Goal: Information Seeking & Learning: Learn about a topic

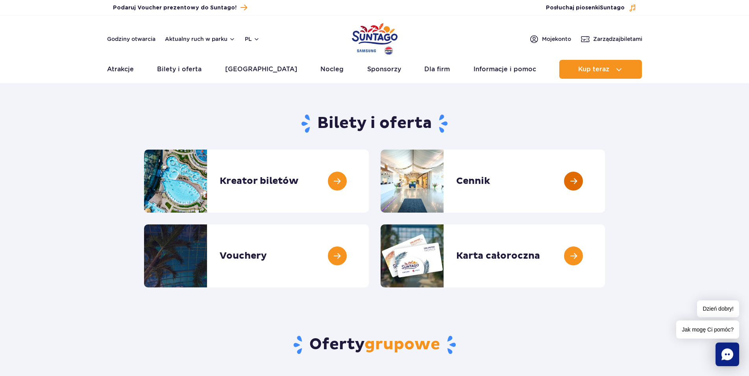
click at [605, 183] on link at bounding box center [605, 181] width 0 height 63
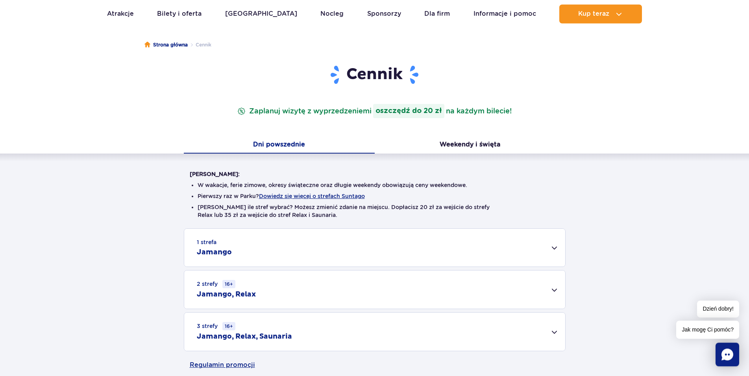
scroll to position [120, 0]
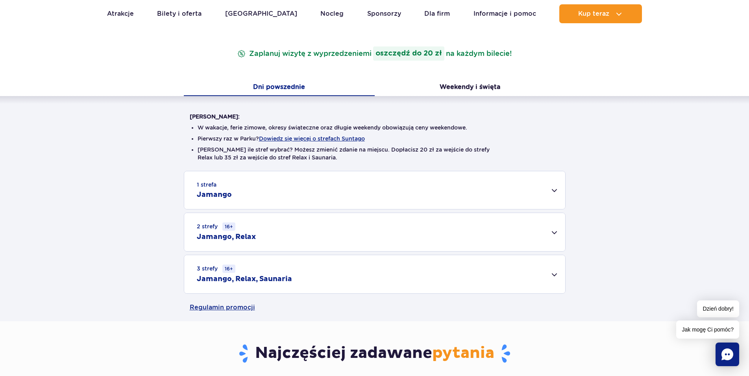
click at [224, 191] on h2 "Jamango" at bounding box center [214, 194] width 35 height 9
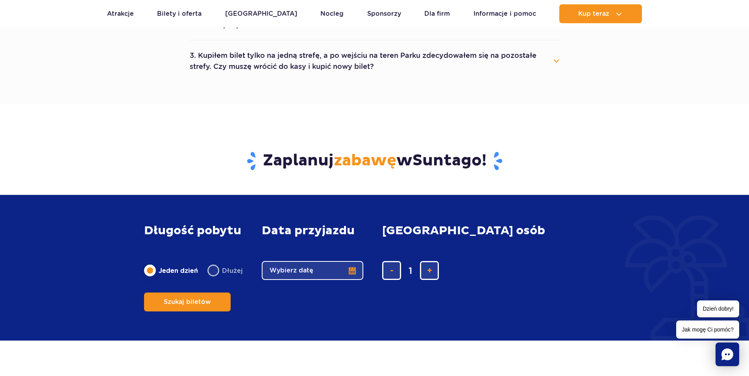
scroll to position [682, 0]
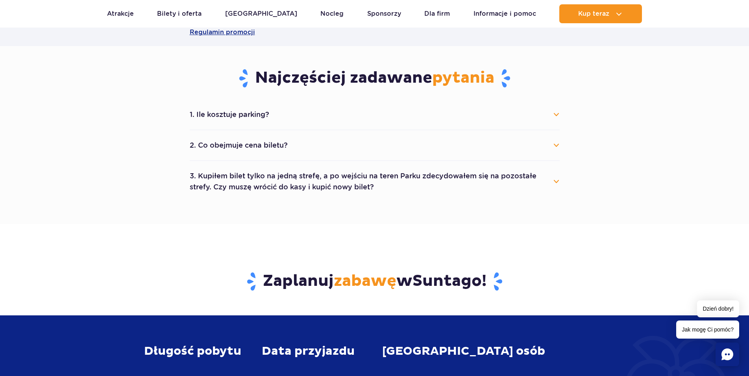
click at [301, 140] on button "2. Co obejmuje cena biletu?" at bounding box center [375, 145] width 370 height 17
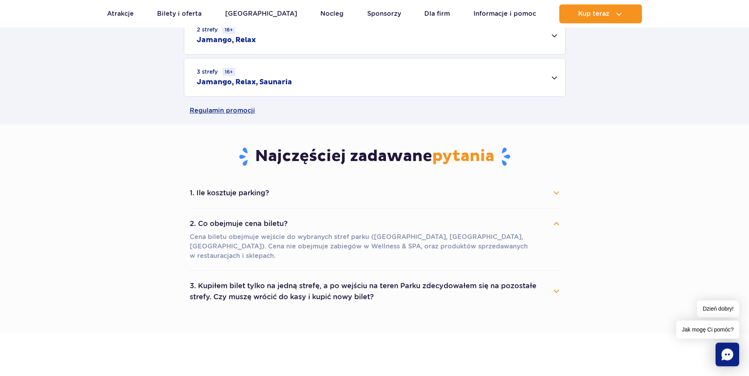
scroll to position [602, 0]
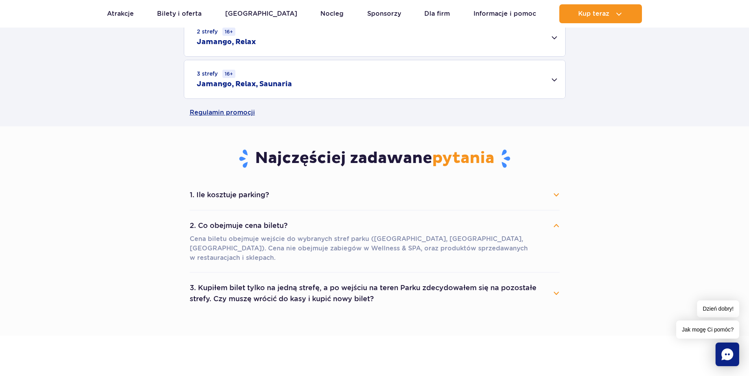
click at [227, 194] on button "1. Ile kosztuje parking?" at bounding box center [375, 194] width 370 height 17
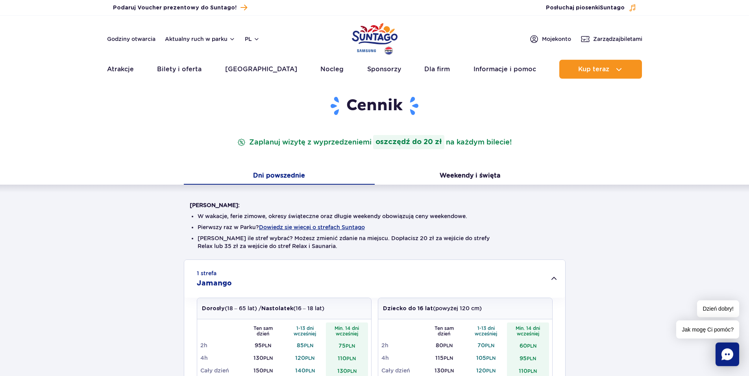
scroll to position [0, 0]
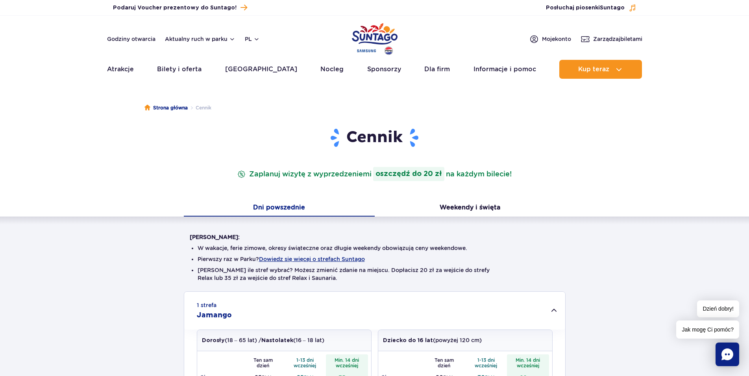
click at [367, 40] on img "Park of Poland" at bounding box center [375, 39] width 46 height 36
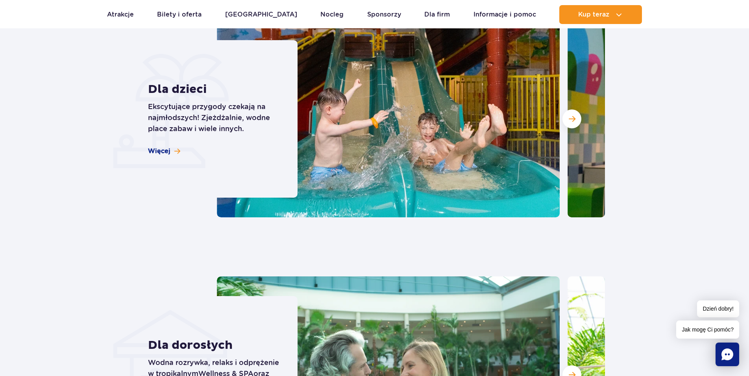
scroll to position [1957, 0]
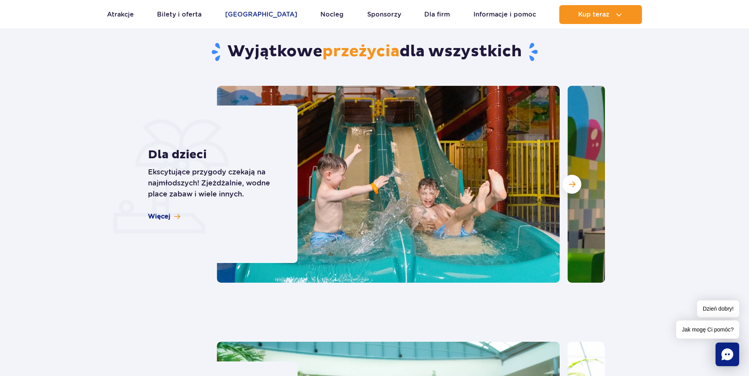
click at [243, 18] on link "[GEOGRAPHIC_DATA]" at bounding box center [261, 14] width 72 height 19
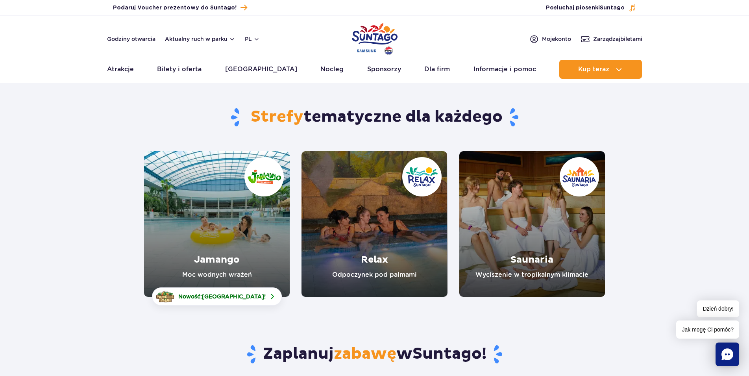
click at [175, 244] on link "Jamango" at bounding box center [217, 224] width 146 height 146
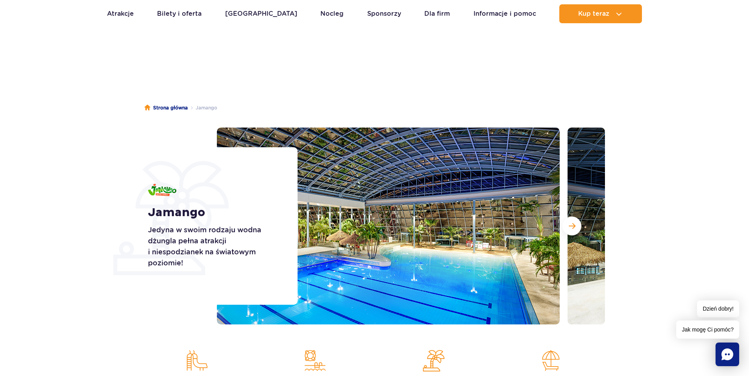
scroll to position [40, 0]
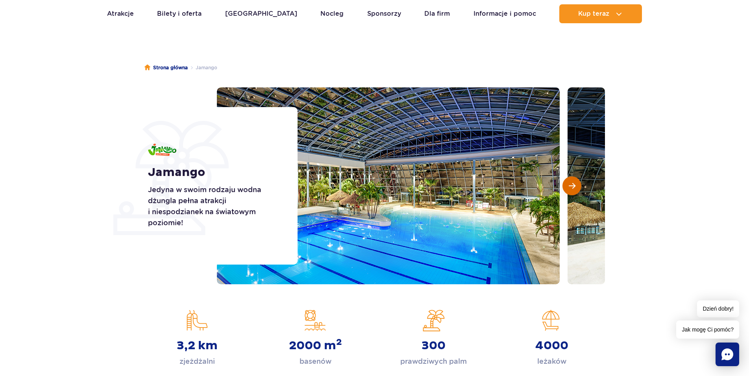
click at [569, 189] on span "Następny slajd" at bounding box center [572, 185] width 7 height 7
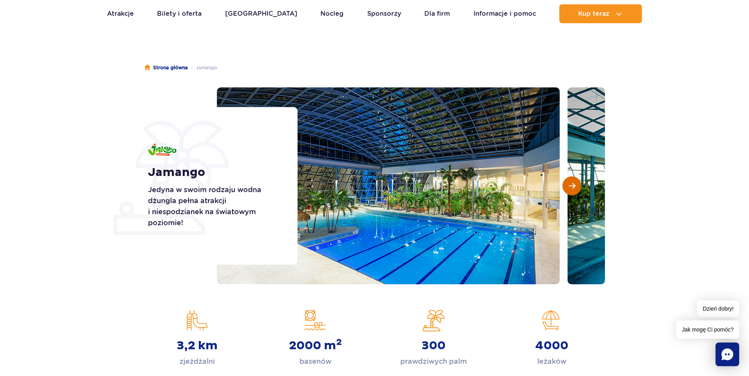
click at [569, 189] on span "Następny slajd" at bounding box center [572, 185] width 7 height 7
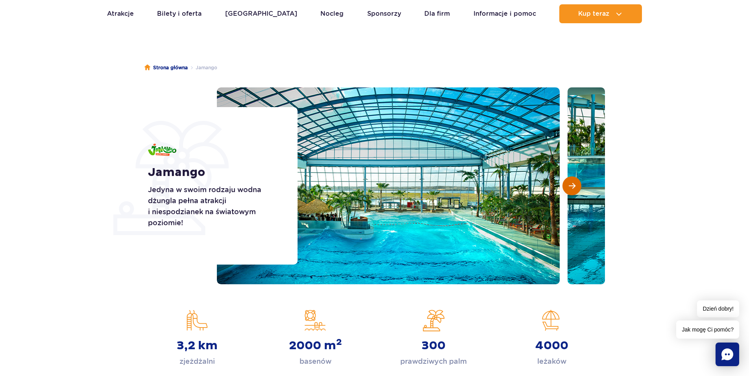
click at [569, 189] on span "Następny slajd" at bounding box center [572, 185] width 7 height 7
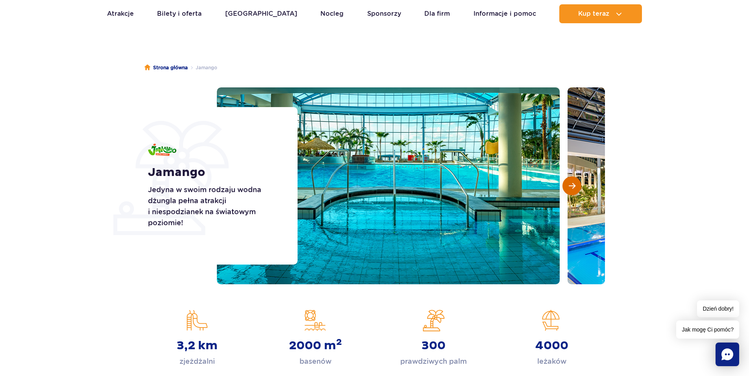
click at [569, 189] on span "Następny slajd" at bounding box center [572, 185] width 7 height 7
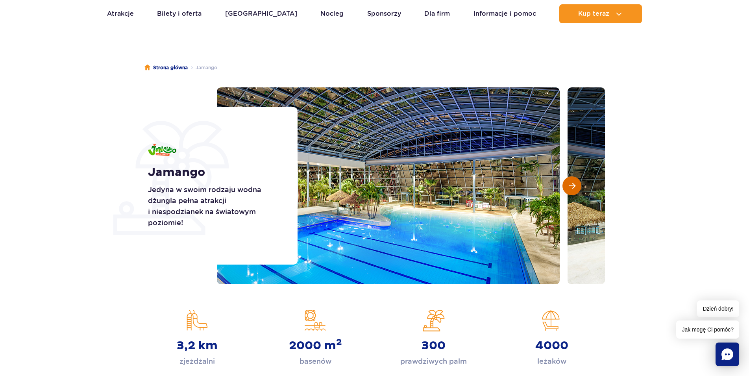
click at [569, 189] on span "Następny slajd" at bounding box center [572, 185] width 7 height 7
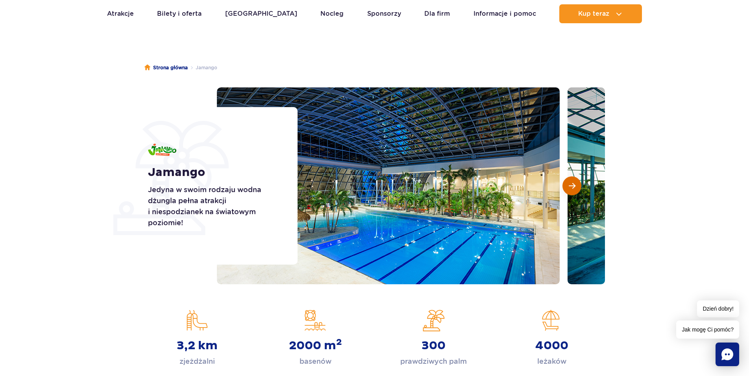
click at [569, 189] on span "Następny slajd" at bounding box center [572, 185] width 7 height 7
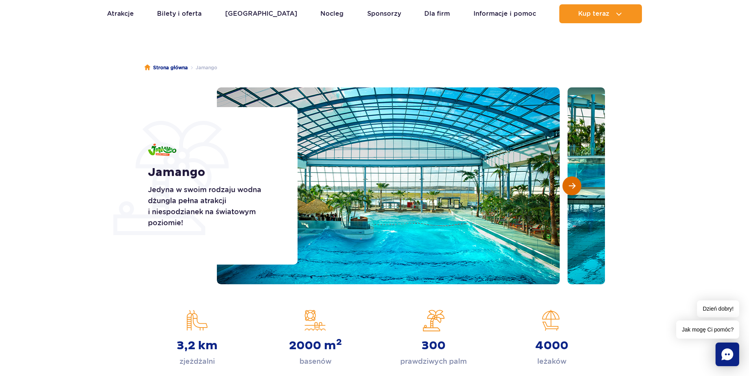
click at [569, 189] on span "Następny slajd" at bounding box center [572, 185] width 7 height 7
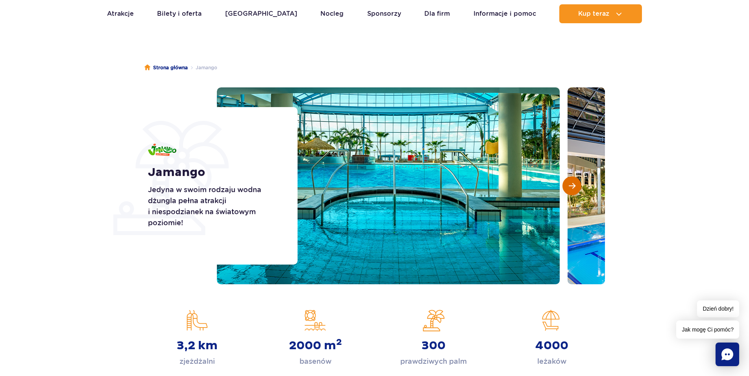
click at [569, 189] on span "Następny slajd" at bounding box center [572, 185] width 7 height 7
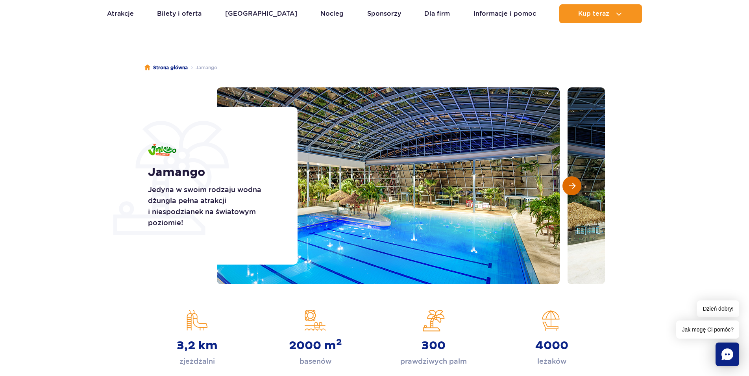
click at [569, 189] on span "Następny slajd" at bounding box center [572, 185] width 7 height 7
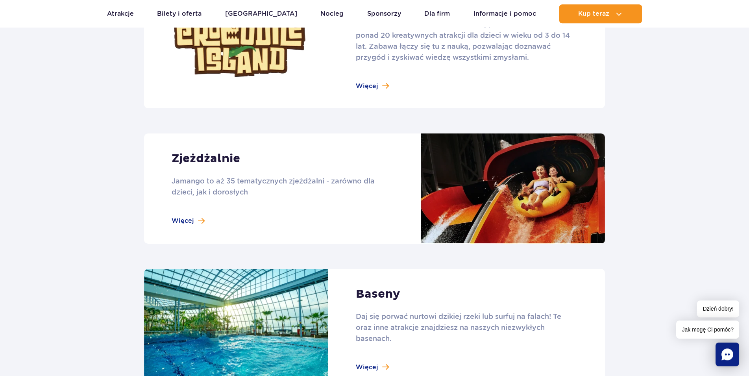
scroll to position [562, 0]
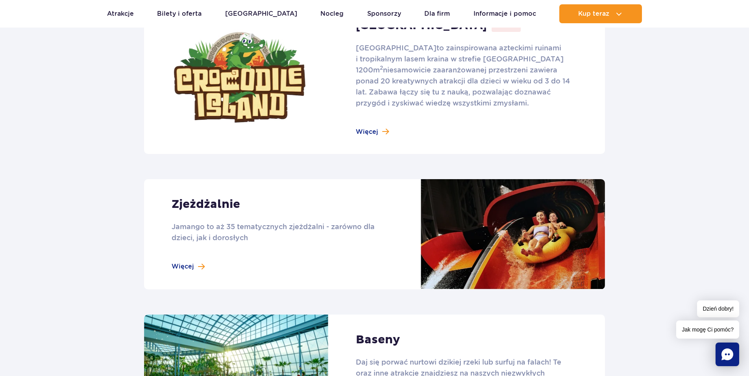
click at [187, 269] on link at bounding box center [374, 234] width 461 height 110
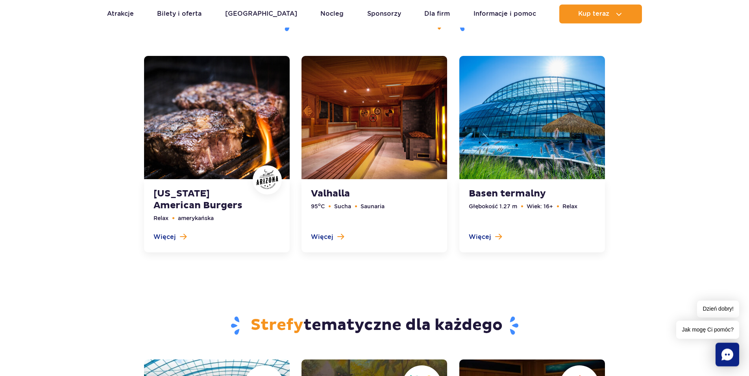
scroll to position [2449, 0]
